Goal: Task Accomplishment & Management: Manage account settings

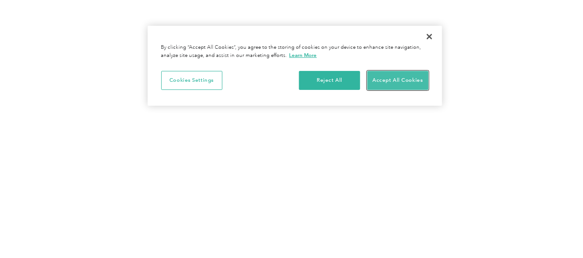
click at [384, 77] on button "Accept All Cookies" at bounding box center [397, 80] width 61 height 19
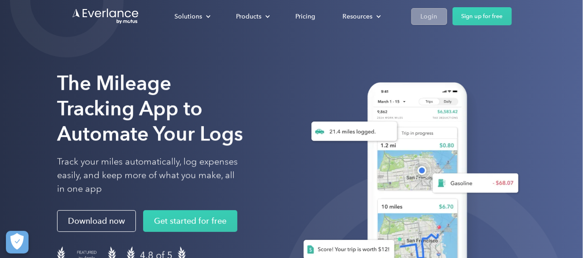
click at [429, 9] on link "Login" at bounding box center [429, 16] width 36 height 17
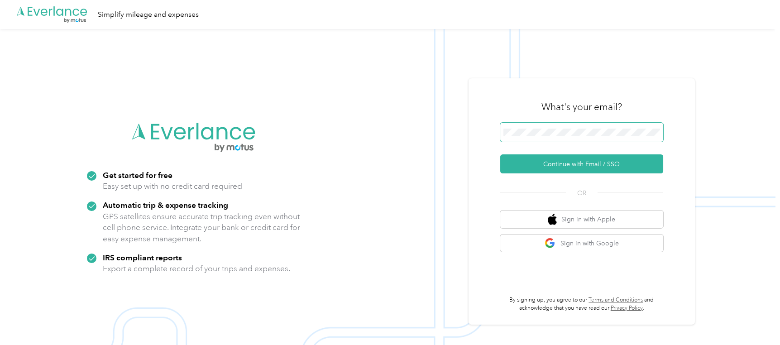
click at [577, 137] on span at bounding box center [581, 132] width 163 height 19
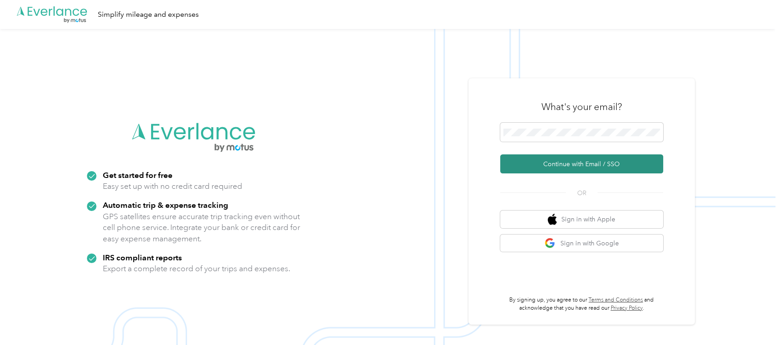
click at [607, 162] on button "Continue with Email / SSO" at bounding box center [581, 163] width 163 height 19
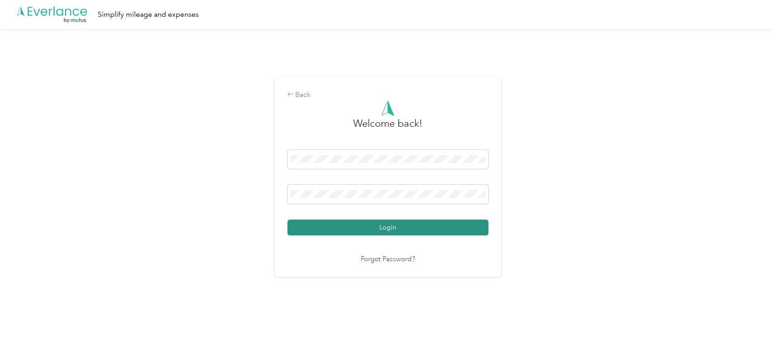
click at [377, 228] on button "Login" at bounding box center [387, 228] width 201 height 16
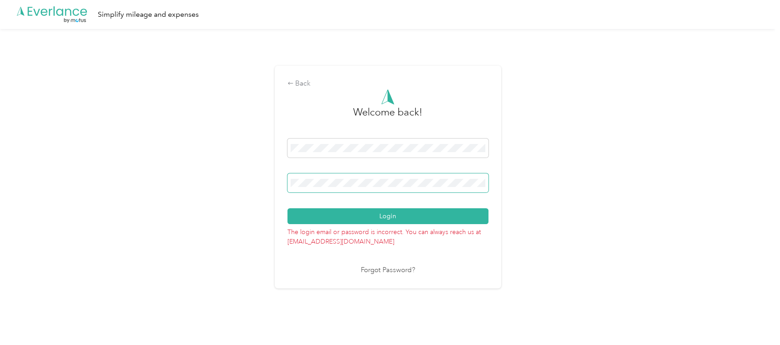
click at [233, 182] on div "Back Welcome back! Login The login email or password is incorrect. You can alwa…" at bounding box center [387, 181] width 775 height 304
click at [353, 171] on div "Login" at bounding box center [387, 182] width 201 height 86
click at [340, 177] on span at bounding box center [387, 182] width 201 height 19
drag, startPoint x: 333, startPoint y: 187, endPoint x: 286, endPoint y: 184, distance: 47.2
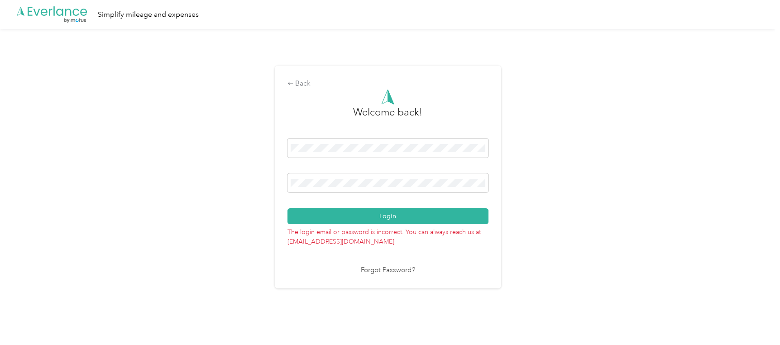
click at [286, 184] on div "Back Welcome back! Login The login email or password is incorrect. You can alwa…" at bounding box center [388, 177] width 226 height 222
click at [316, 188] on span at bounding box center [387, 182] width 201 height 19
click at [343, 177] on span at bounding box center [387, 182] width 201 height 19
click at [247, 184] on div "Back Welcome back! Login The login email or password is incorrect. You can alwa…" at bounding box center [387, 181] width 775 height 304
click at [287, 208] on button "Login" at bounding box center [387, 216] width 201 height 16
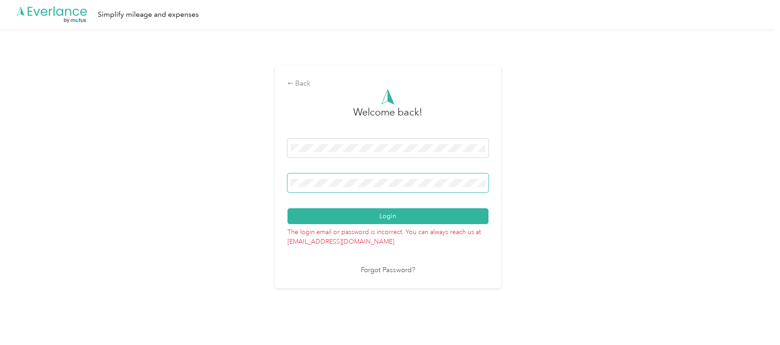
click at [182, 193] on div "Back Welcome back! Login The login email or password is incorrect. You can alwa…" at bounding box center [387, 181] width 775 height 304
click at [287, 208] on button "Login" at bounding box center [387, 216] width 201 height 16
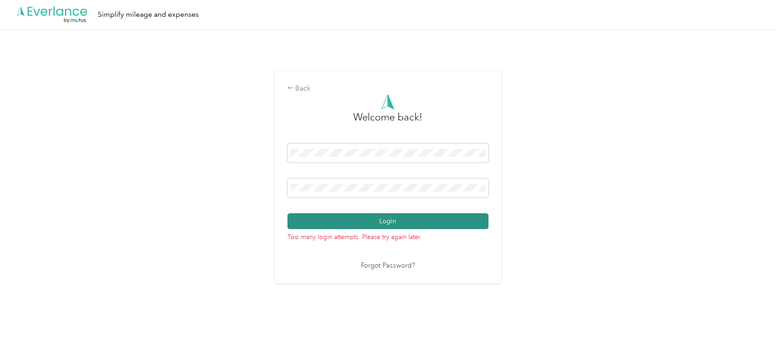
click at [301, 220] on button "Login" at bounding box center [387, 221] width 201 height 16
click at [218, 194] on div "Back Welcome back! Login Too many login attempts. Please try again later. Forgo…" at bounding box center [387, 181] width 775 height 304
click at [287, 213] on button "Login" at bounding box center [387, 221] width 201 height 16
